Goal: Information Seeking & Learning: Learn about a topic

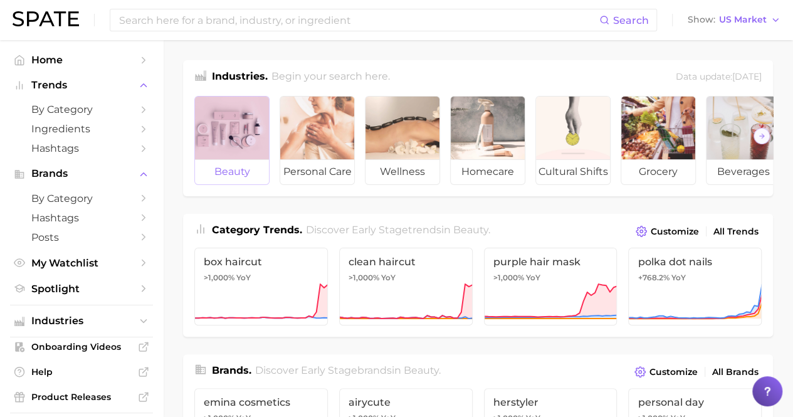
click at [238, 122] on div at bounding box center [232, 128] width 74 height 63
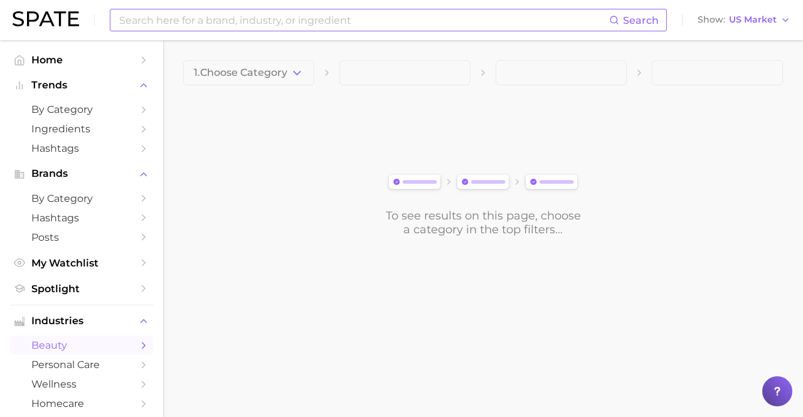
click at [277, 19] on input at bounding box center [363, 19] width 491 height 21
type input "shampoo"
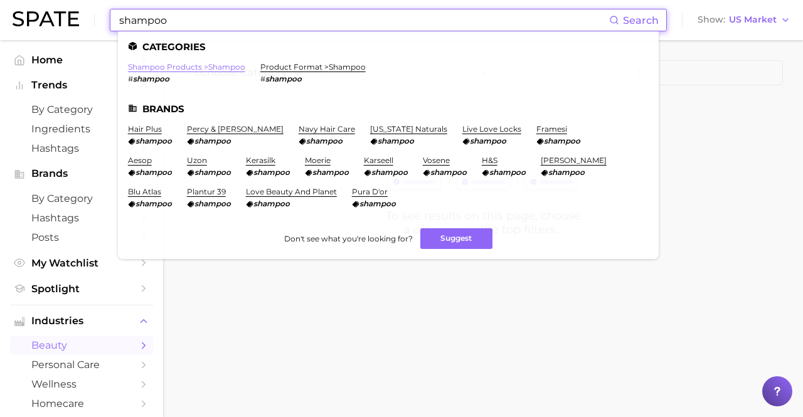
click at [221, 65] on link "shampoo products > shampoo" at bounding box center [186, 66] width 117 height 9
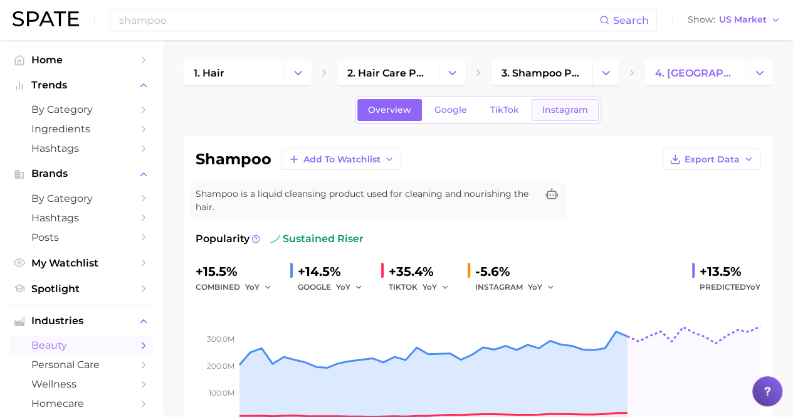
click at [557, 111] on span "Instagram" at bounding box center [565, 110] width 46 height 11
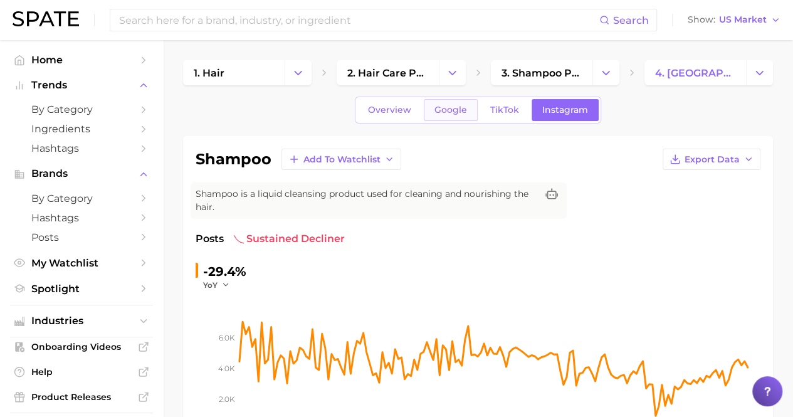
click at [441, 116] on link "Google" at bounding box center [451, 110] width 54 height 22
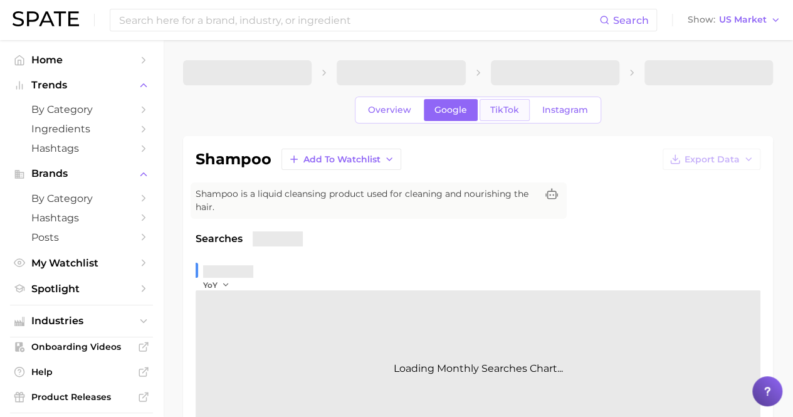
click at [495, 113] on span "TikTok" at bounding box center [504, 110] width 29 height 11
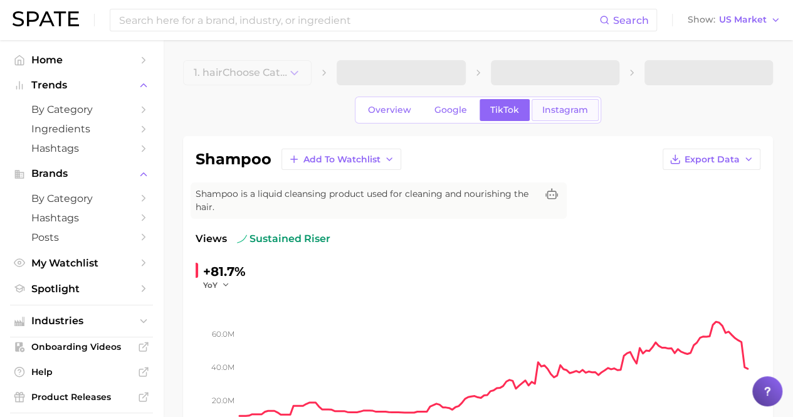
click at [561, 113] on span "Instagram" at bounding box center [565, 110] width 46 height 11
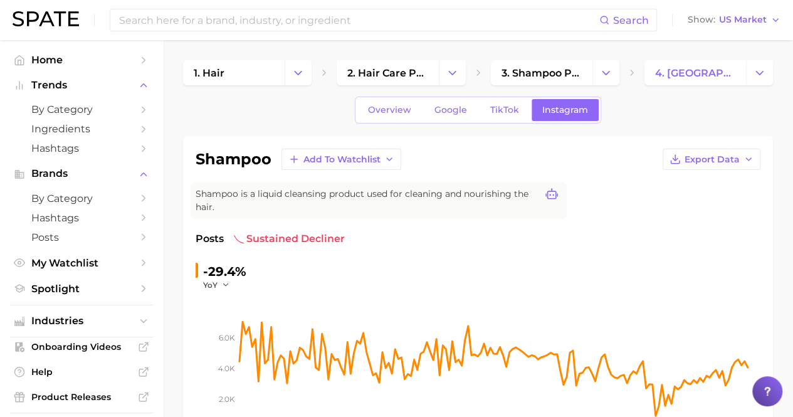
click at [552, 195] on icon at bounding box center [552, 194] width 13 height 13
click at [591, 162] on div "shampoo Add to Watchlist Export Data" at bounding box center [478, 159] width 565 height 21
click at [496, 109] on span "TikTok" at bounding box center [504, 110] width 29 height 11
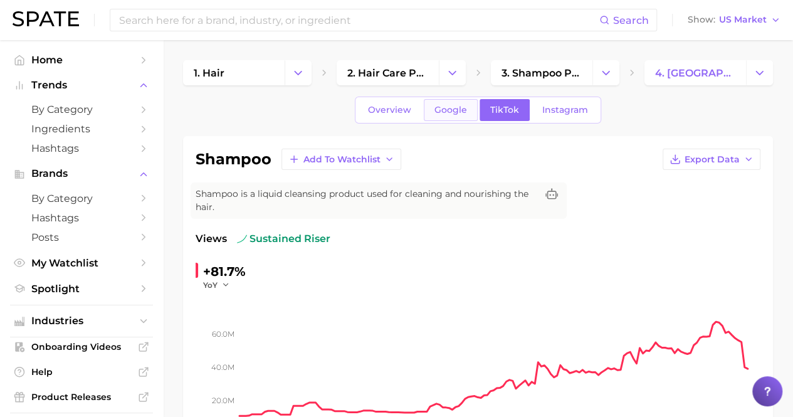
click at [453, 110] on span "Google" at bounding box center [451, 110] width 33 height 11
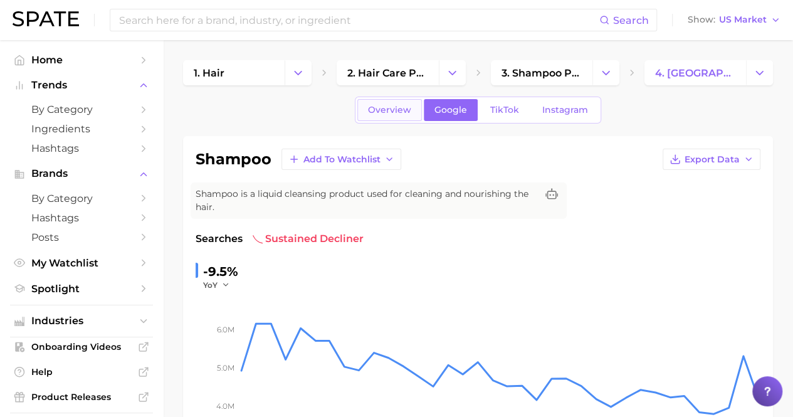
click at [398, 111] on span "Overview" at bounding box center [389, 110] width 43 height 11
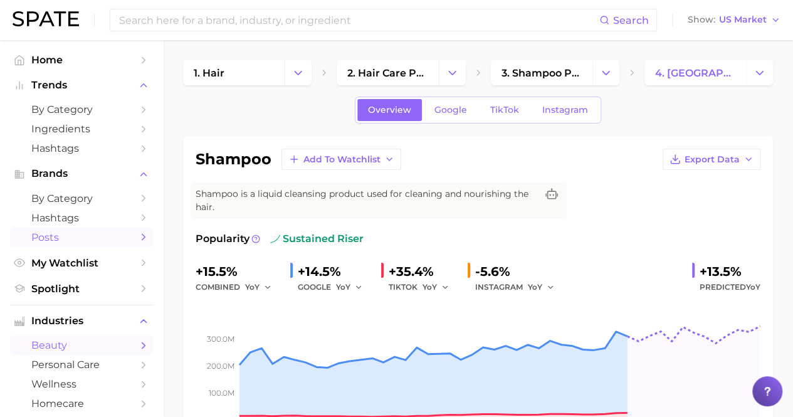
click at [70, 241] on span "Posts" at bounding box center [81, 237] width 100 height 12
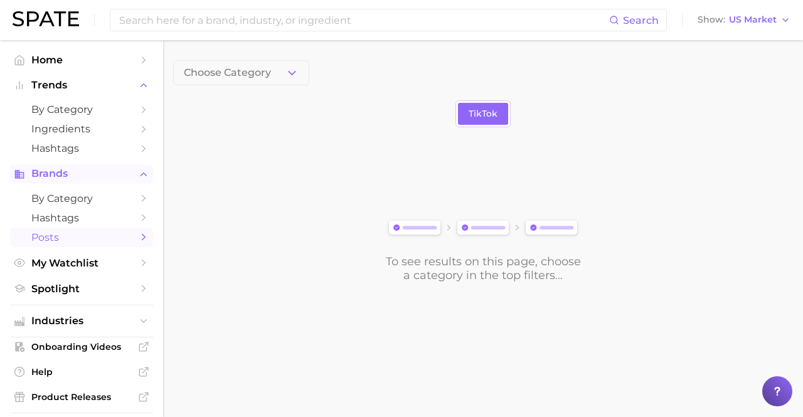
click at [69, 173] on span "Brands" at bounding box center [81, 173] width 100 height 11
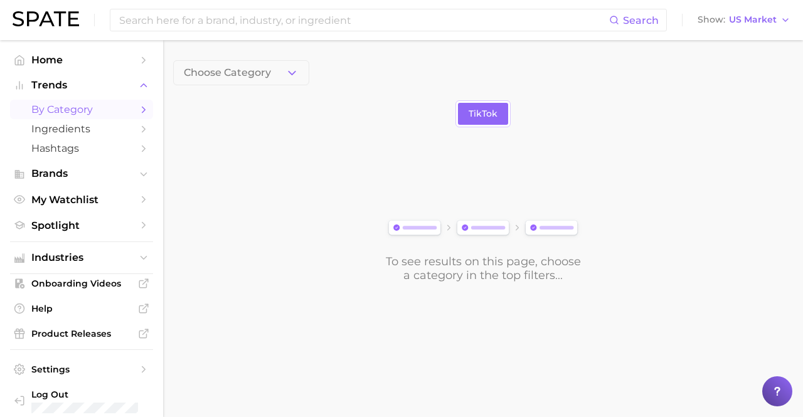
click at [79, 110] on span "by Category" at bounding box center [81, 109] width 100 height 12
